Goal: Transaction & Acquisition: Purchase product/service

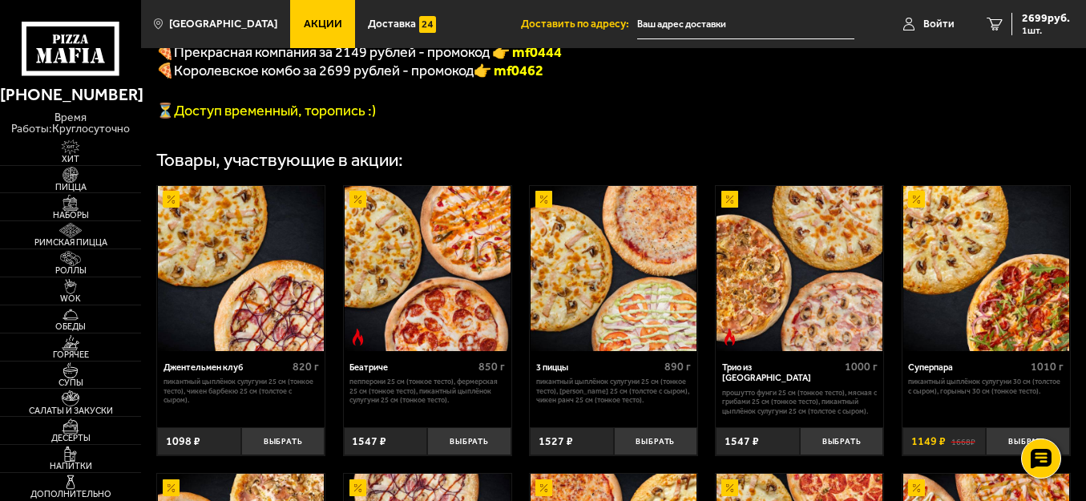
scroll to position [481, 0]
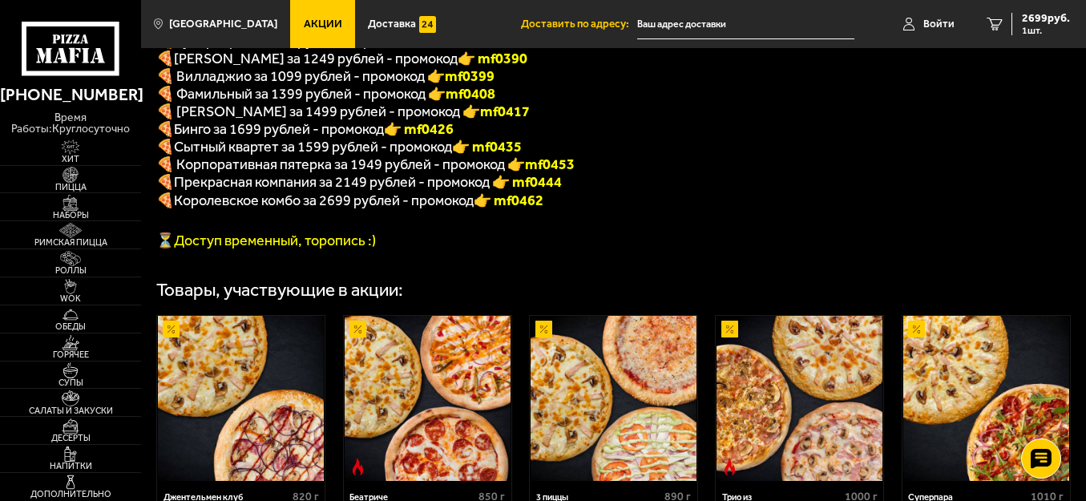
click at [201, 208] on span "Королевское комбо за 2699 рублей - промокод" at bounding box center [324, 201] width 300 height 18
click at [162, 209] on font "🍕" at bounding box center [165, 201] width 18 height 18
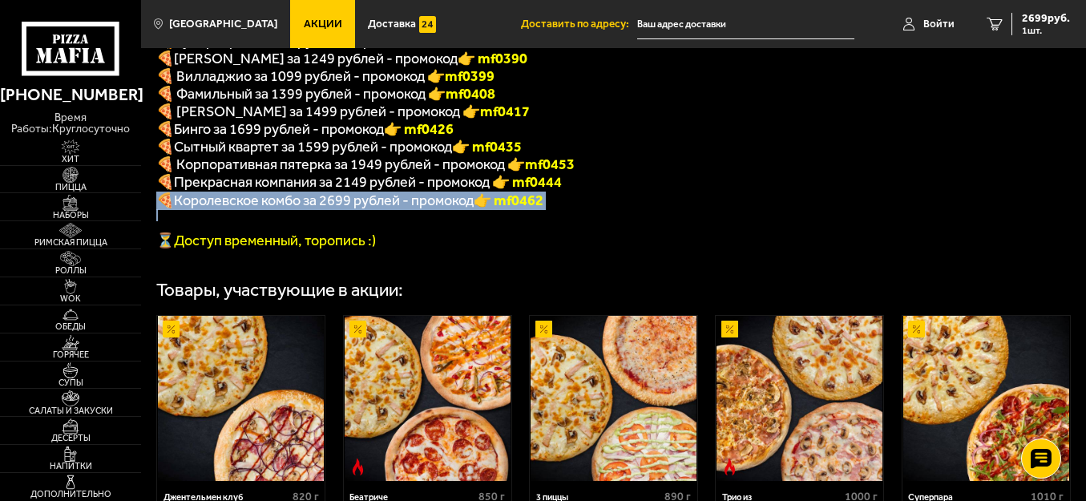
click at [162, 209] on font "🍕" at bounding box center [165, 201] width 18 height 18
click at [290, 209] on span "Королевское комбо за 2699 рублей - промокод" at bounding box center [324, 201] width 300 height 18
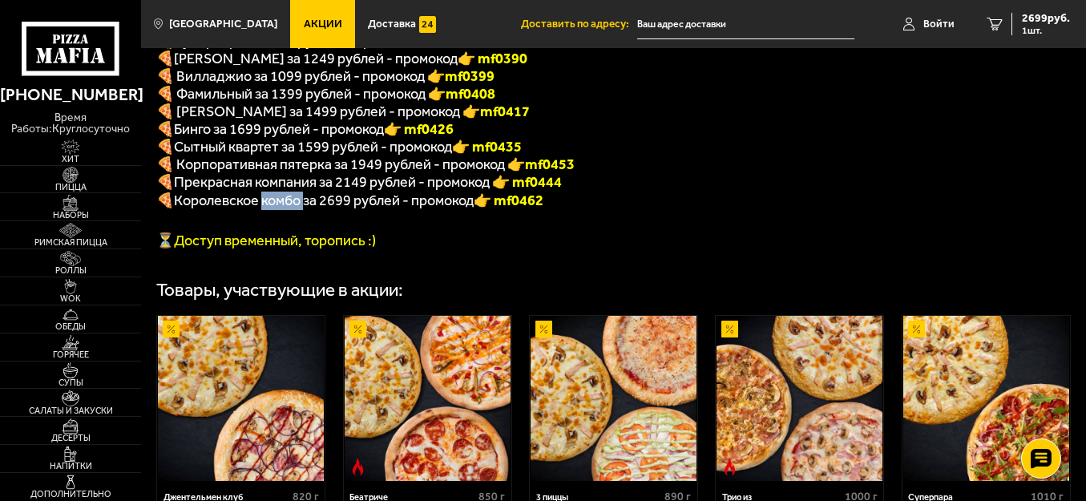
click at [290, 210] on p "🍕 Королевское комбо за 2699 рублей - промокод 👉 mf0462" at bounding box center [566, 201] width 820 height 18
drag, startPoint x: 559, startPoint y: 214, endPoint x: 500, endPoint y: 220, distance: 59.6
click at [500, 210] on p "🍕 Королевское комбо за 2699 рублей - промокод 👉 mf0462" at bounding box center [566, 201] width 820 height 18
copy font "f0462"
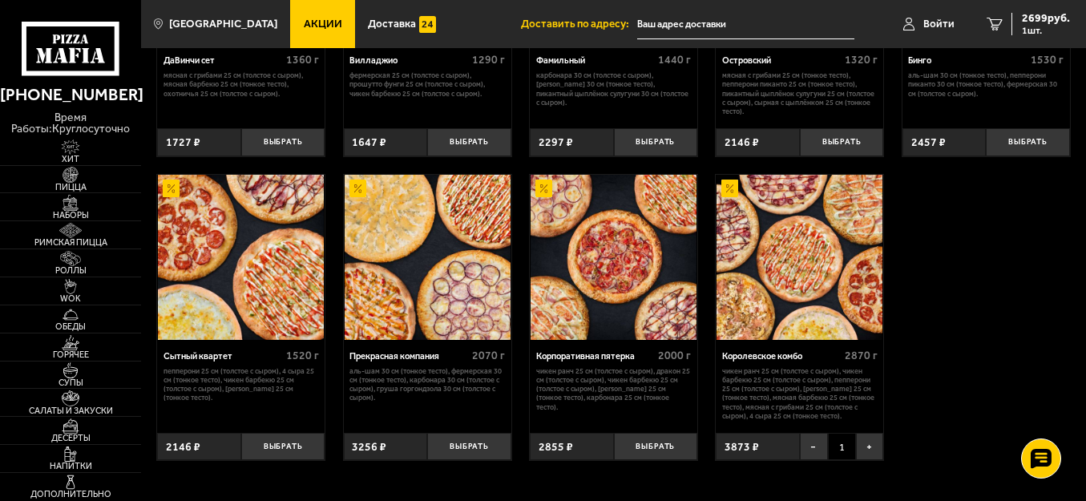
scroll to position [1282, 0]
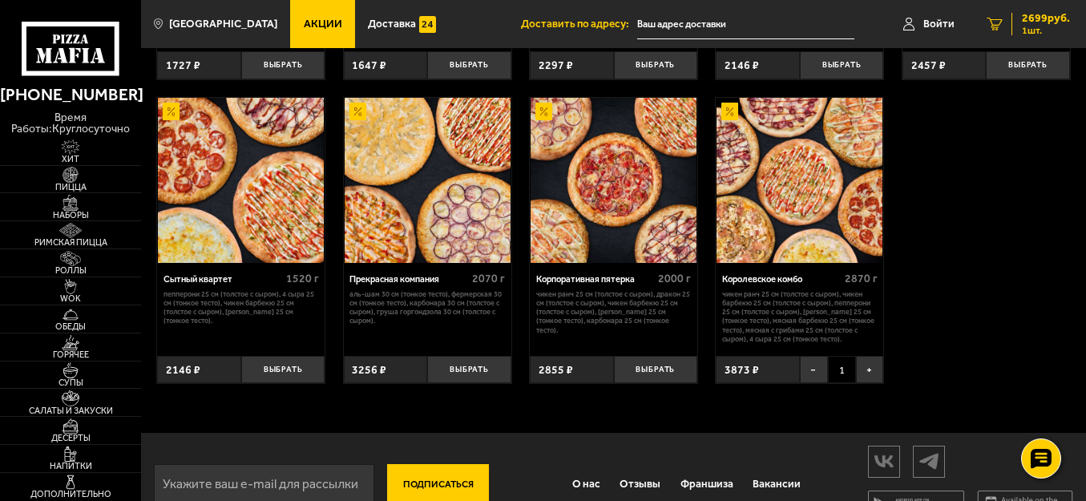
click at [1040, 22] on span "2699 руб." at bounding box center [1046, 18] width 48 height 11
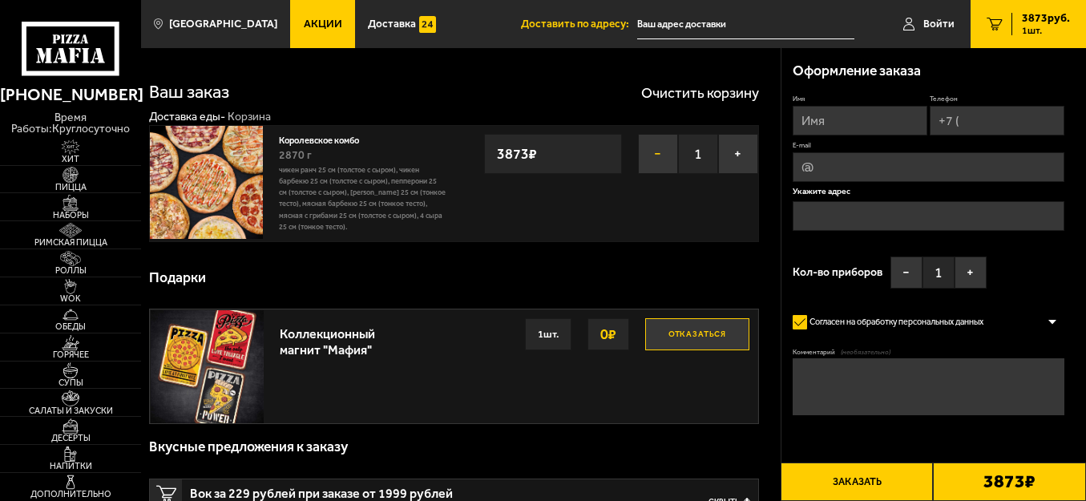
click at [661, 153] on button "−" at bounding box center [658, 154] width 40 height 40
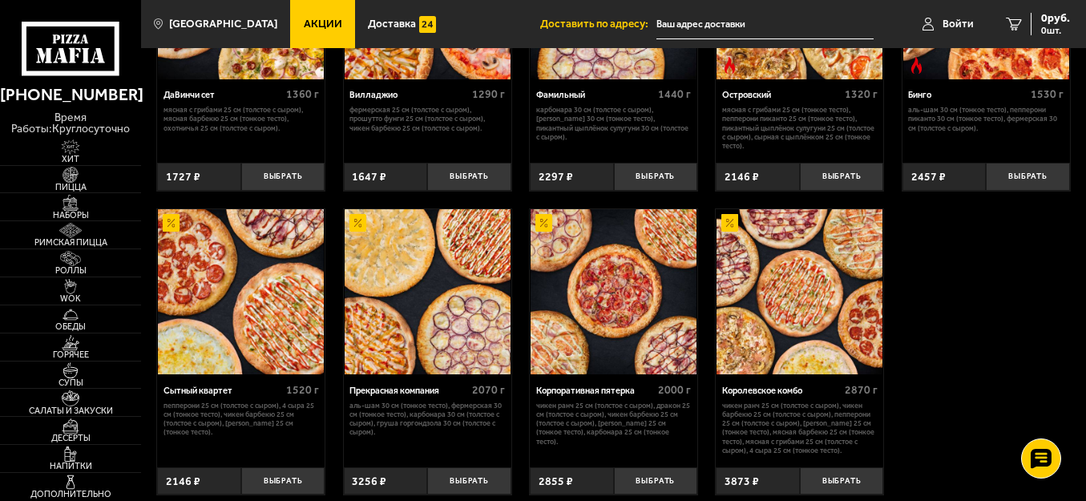
scroll to position [1203, 0]
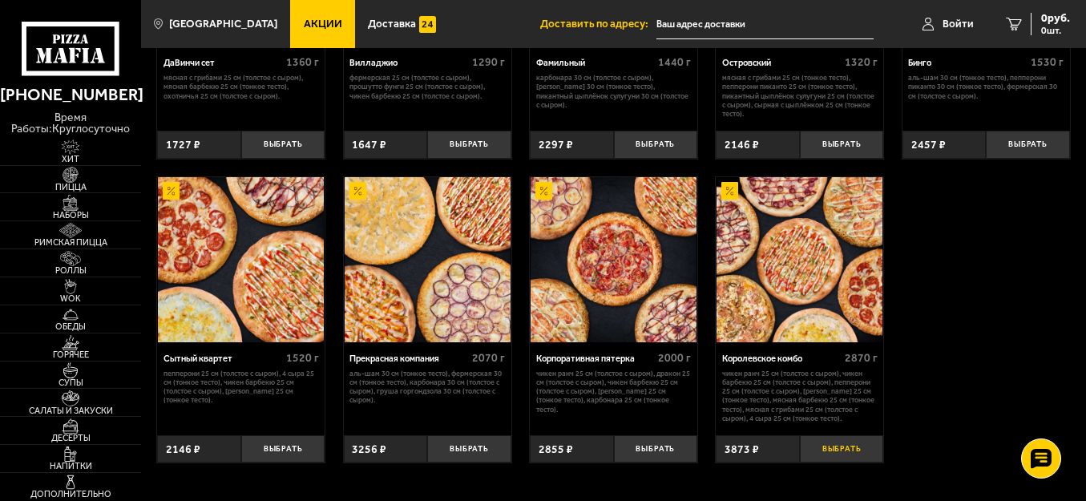
click at [844, 459] on button "Выбрать" at bounding box center [842, 449] width 84 height 28
click at [1034, 16] on span "3873 руб." at bounding box center [1046, 18] width 48 height 11
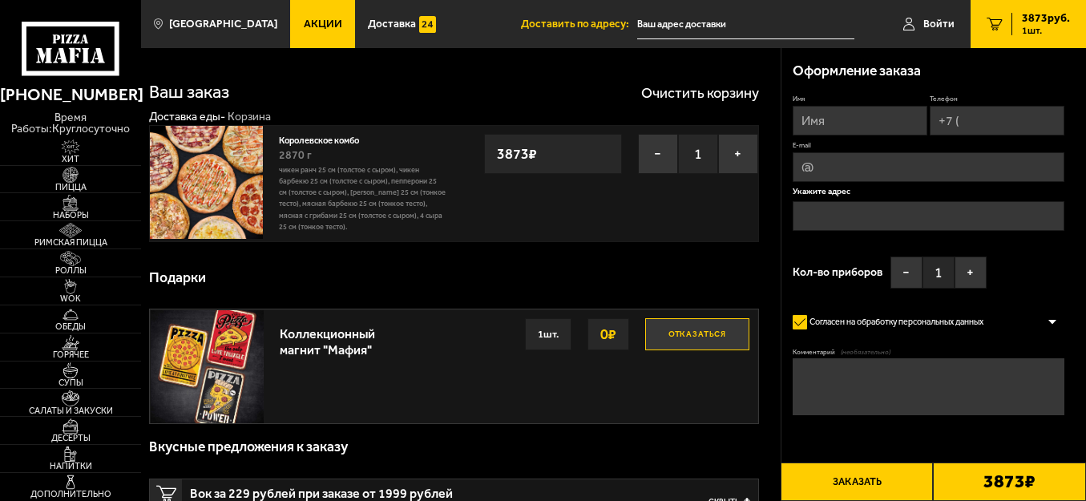
click at [823, 124] on input "Имя" at bounding box center [859, 121] width 135 height 30
click at [945, 22] on span "Войти" at bounding box center [938, 23] width 31 height 11
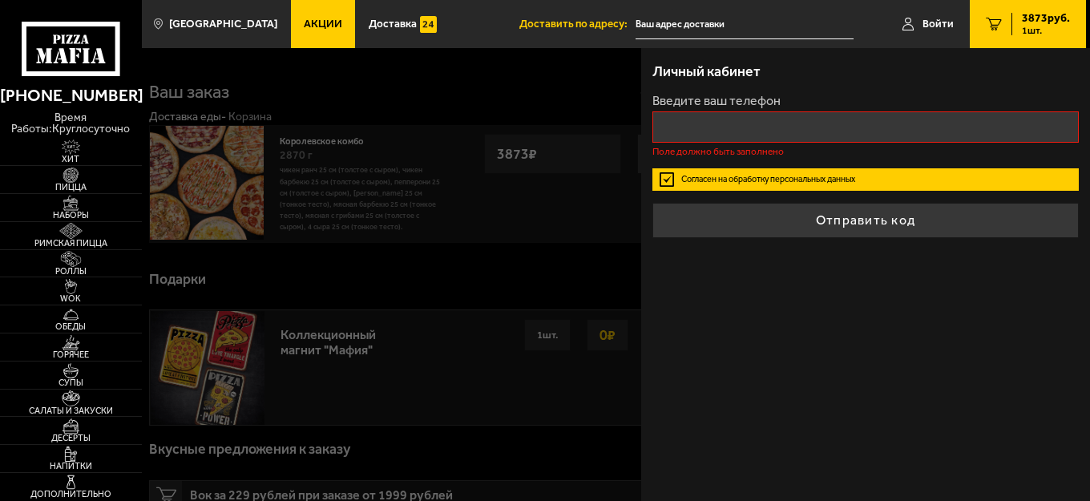
click at [461, 83] on div at bounding box center [687, 298] width 1090 height 501
